Goal: Use online tool/utility: Utilize a website feature to perform a specific function

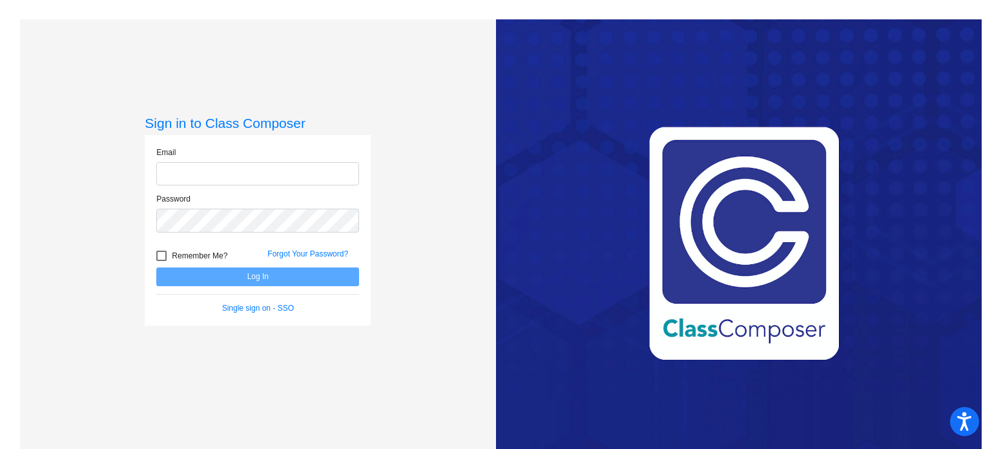
type input "[EMAIL_ADDRESS][DOMAIN_NAME]"
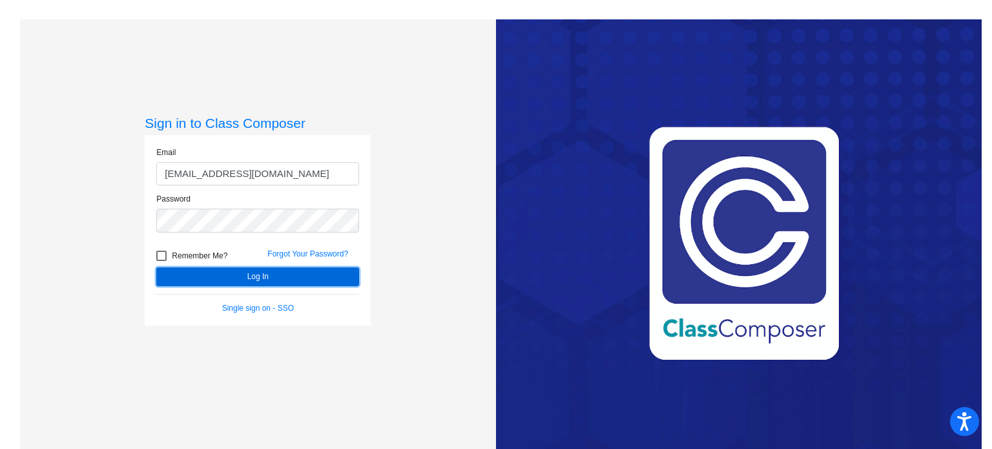
click at [299, 272] on button "Log In" at bounding box center [257, 276] width 203 height 19
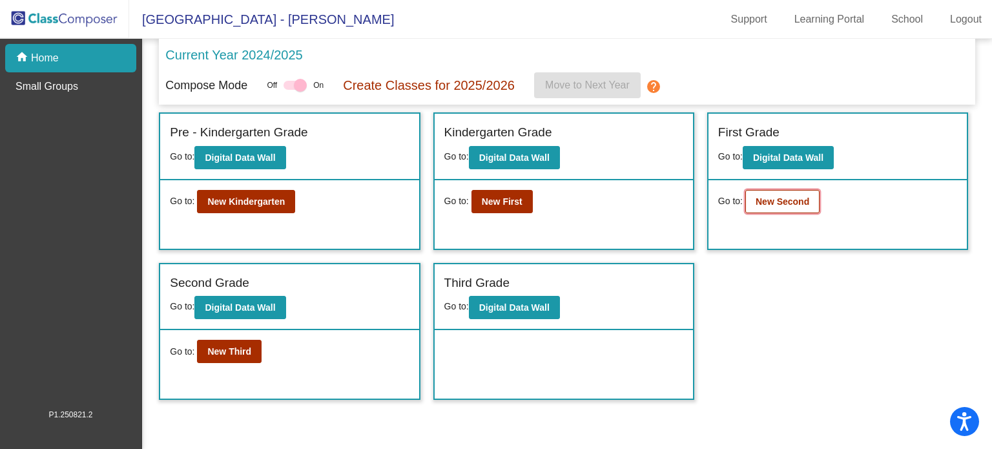
click at [775, 204] on b "New Second" at bounding box center [783, 201] width 54 height 10
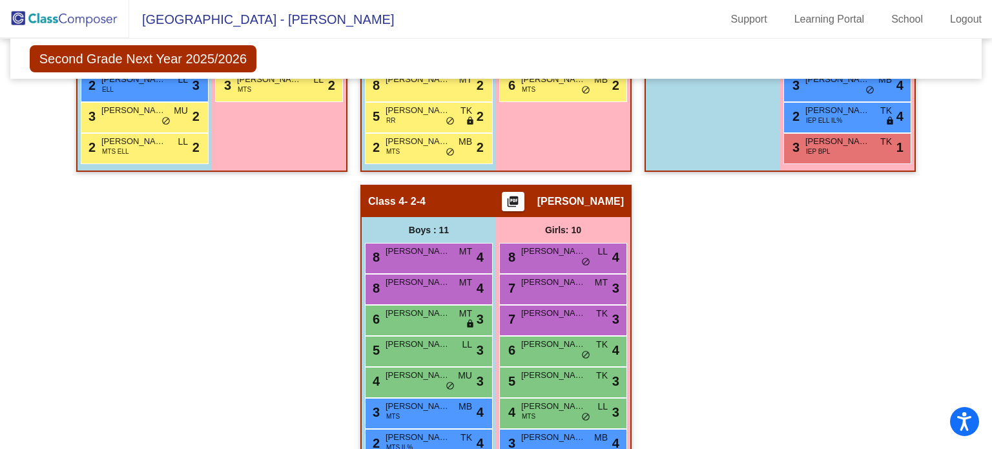
scroll to position [514, 0]
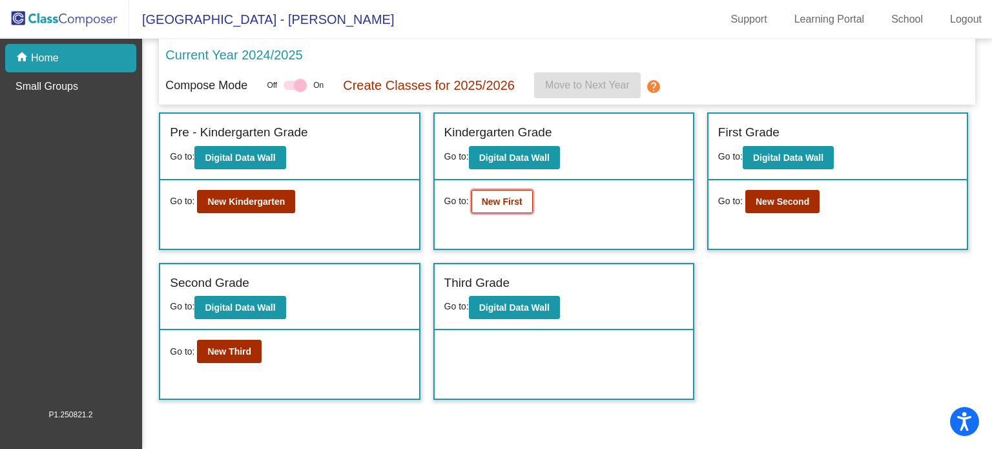
click at [504, 196] on b "New First" at bounding box center [502, 201] width 41 height 10
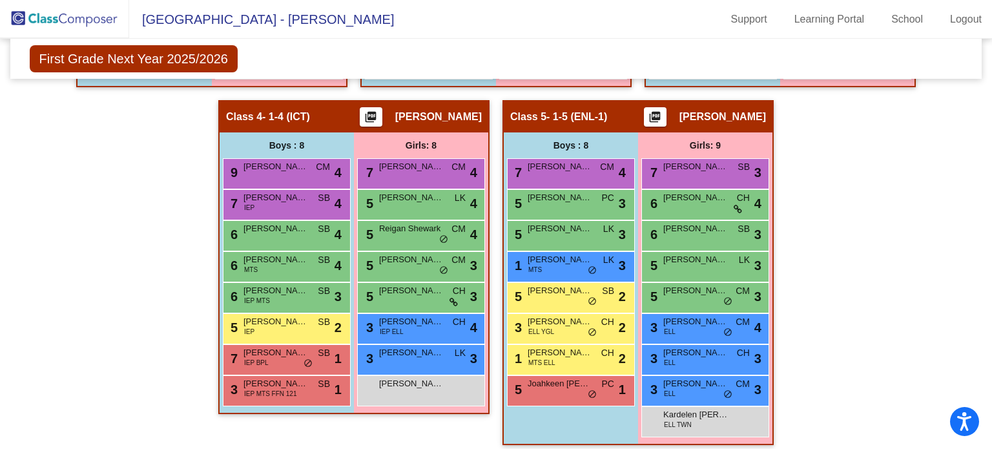
scroll to position [583, 0]
